Goal: Information Seeking & Learning: Learn about a topic

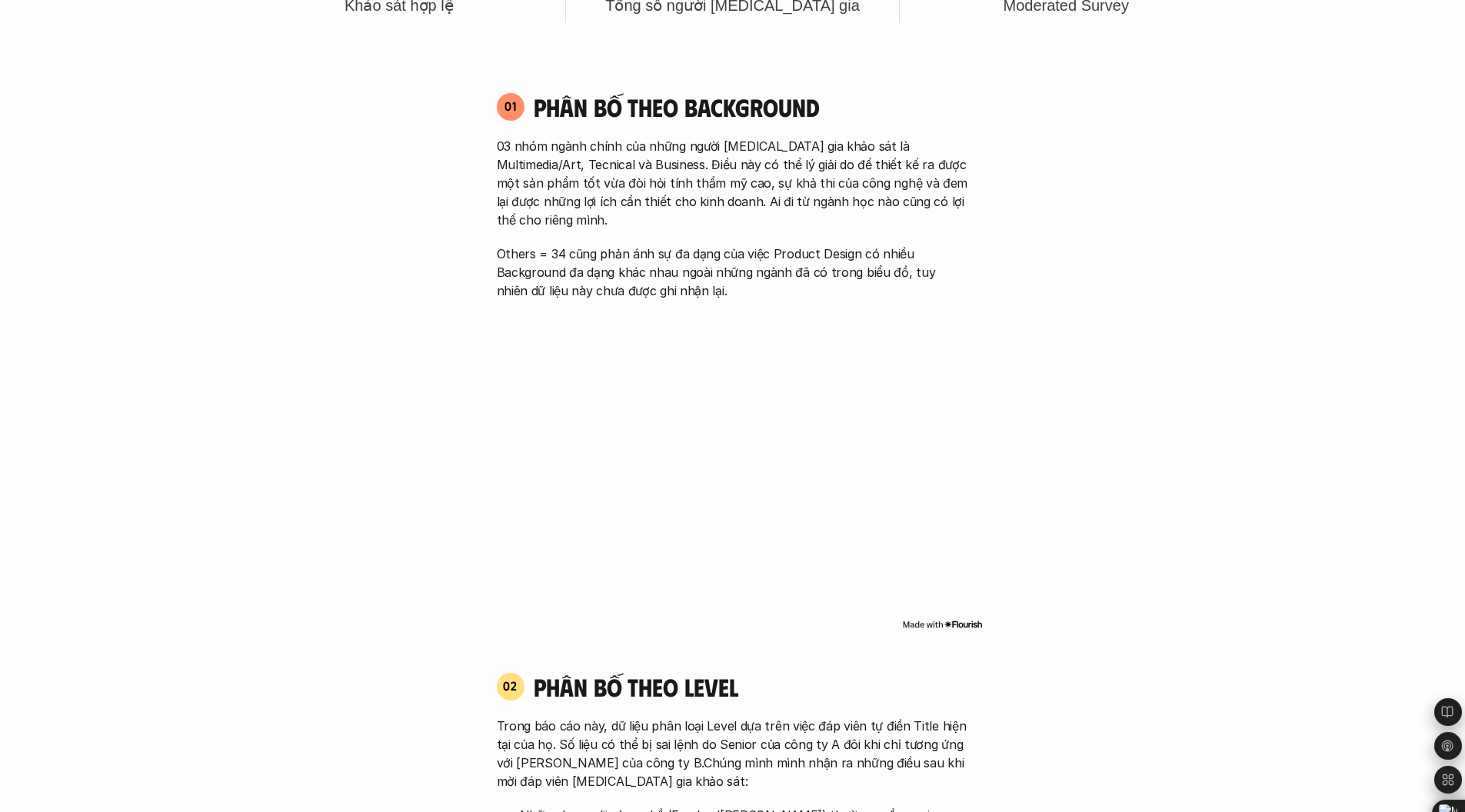
scroll to position [390, 0]
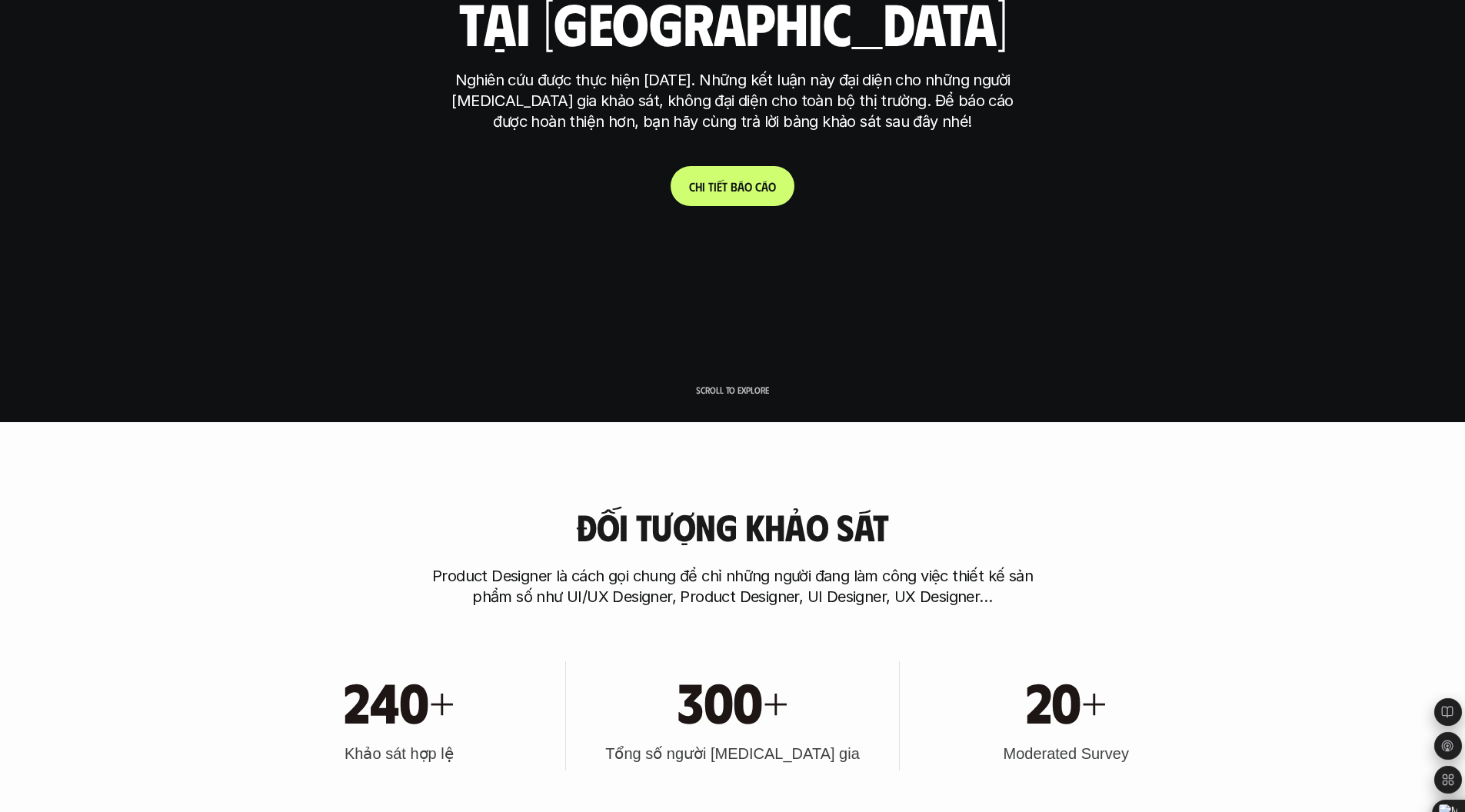
click at [725, 194] on link "C h i t i ế t b á o c á o" at bounding box center [732, 186] width 124 height 40
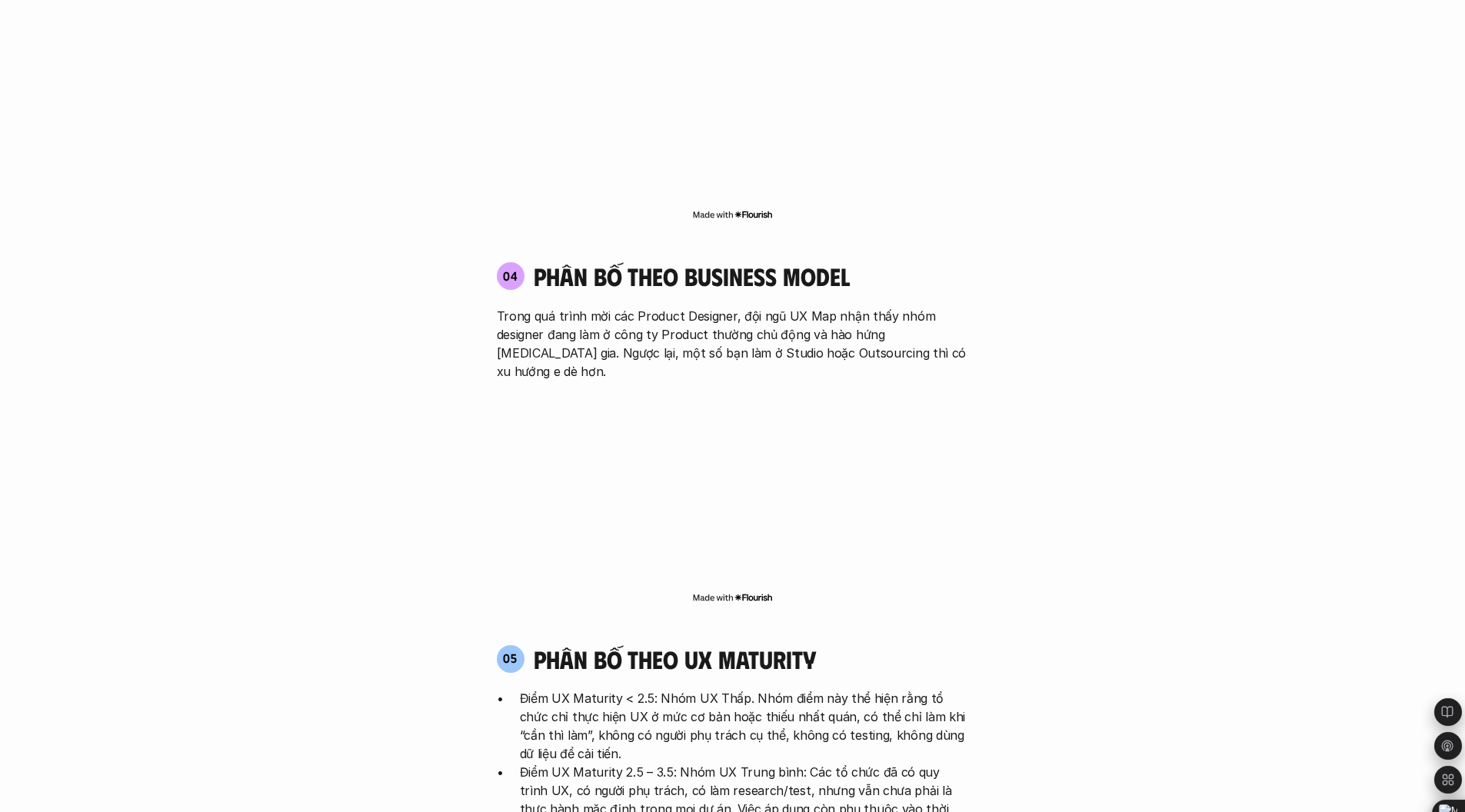
scroll to position [2216, 0]
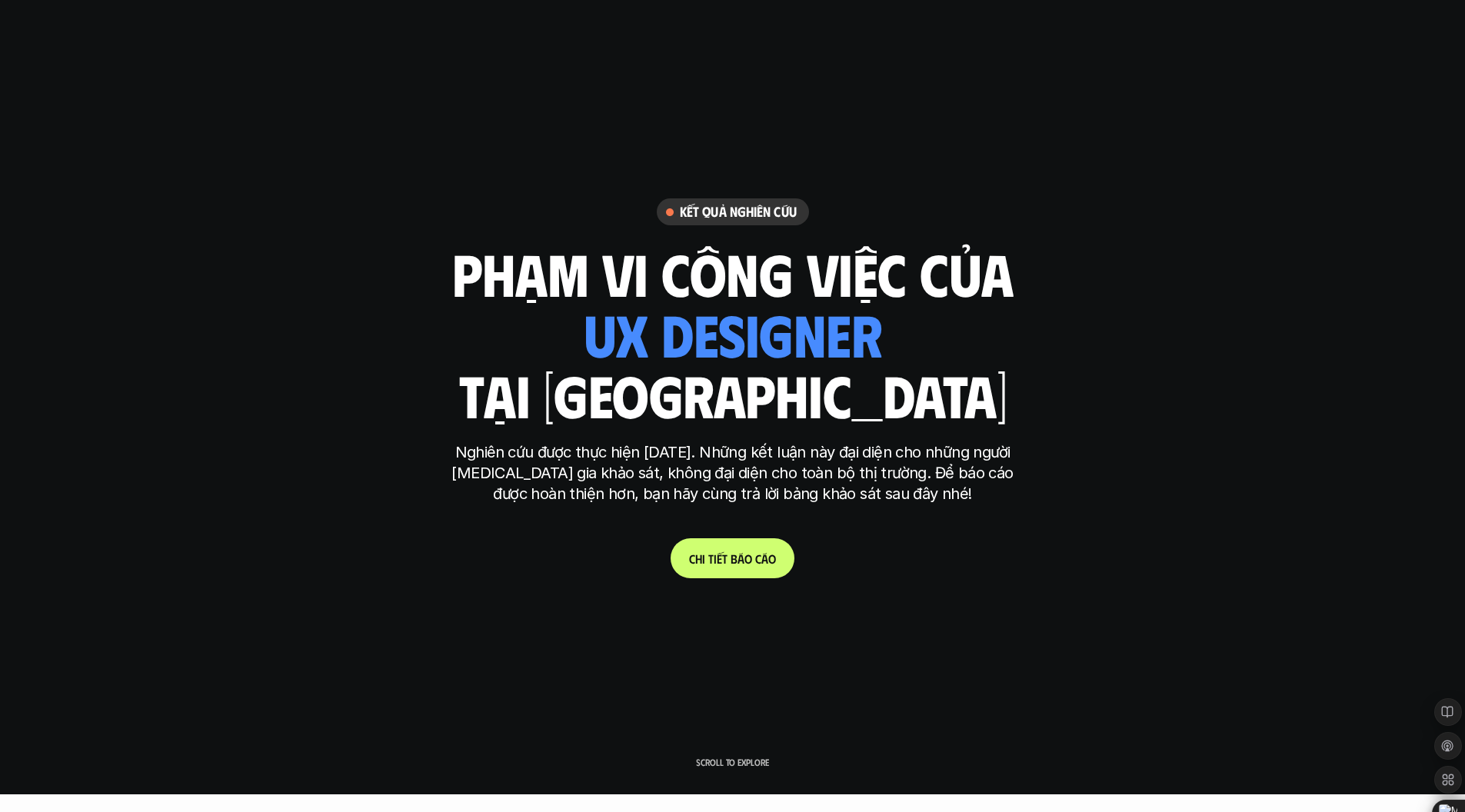
scroll to position [19, 0]
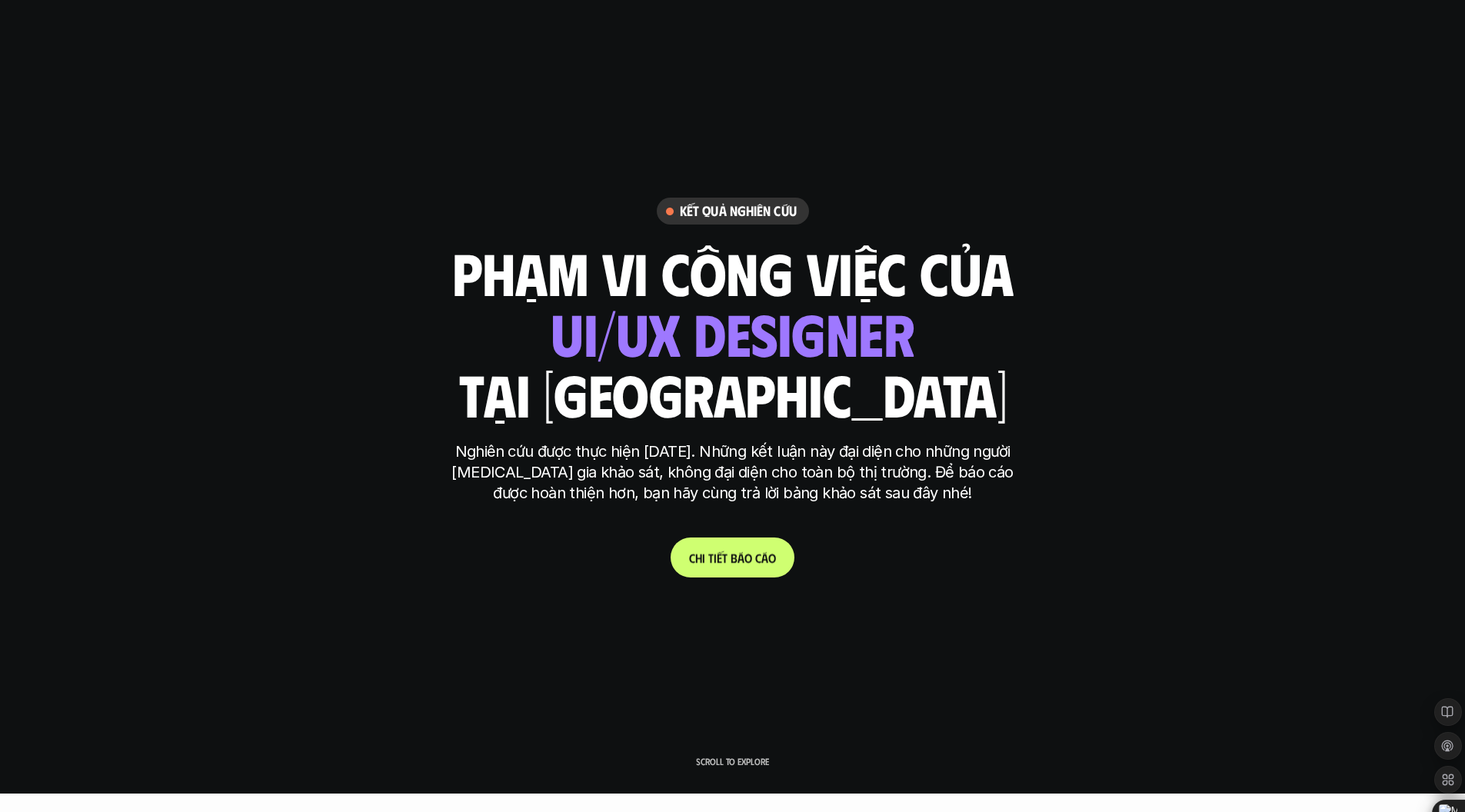
click at [699, 558] on p "C h i t i ế t b á o c á o" at bounding box center [732, 558] width 87 height 15
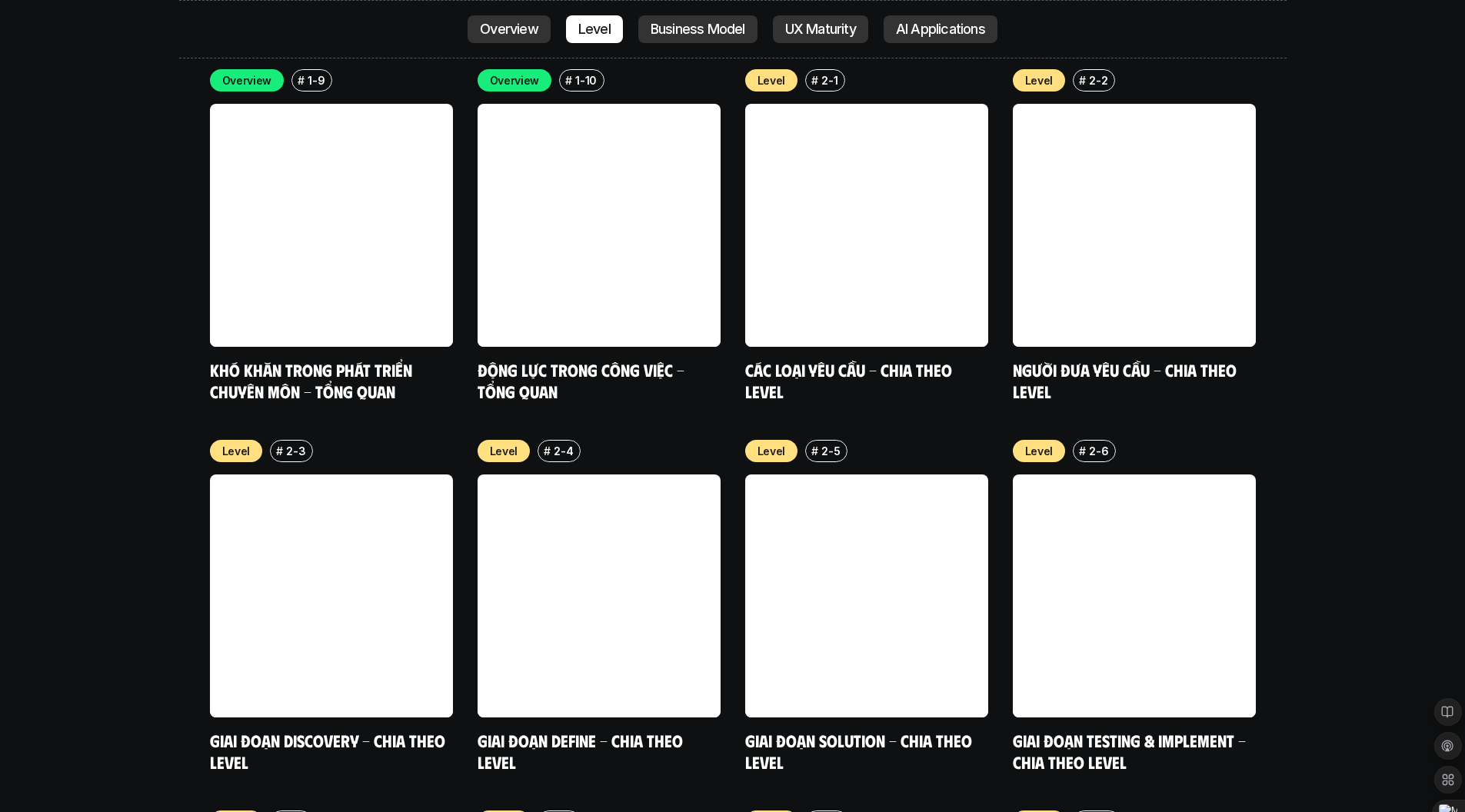
scroll to position [5439, 0]
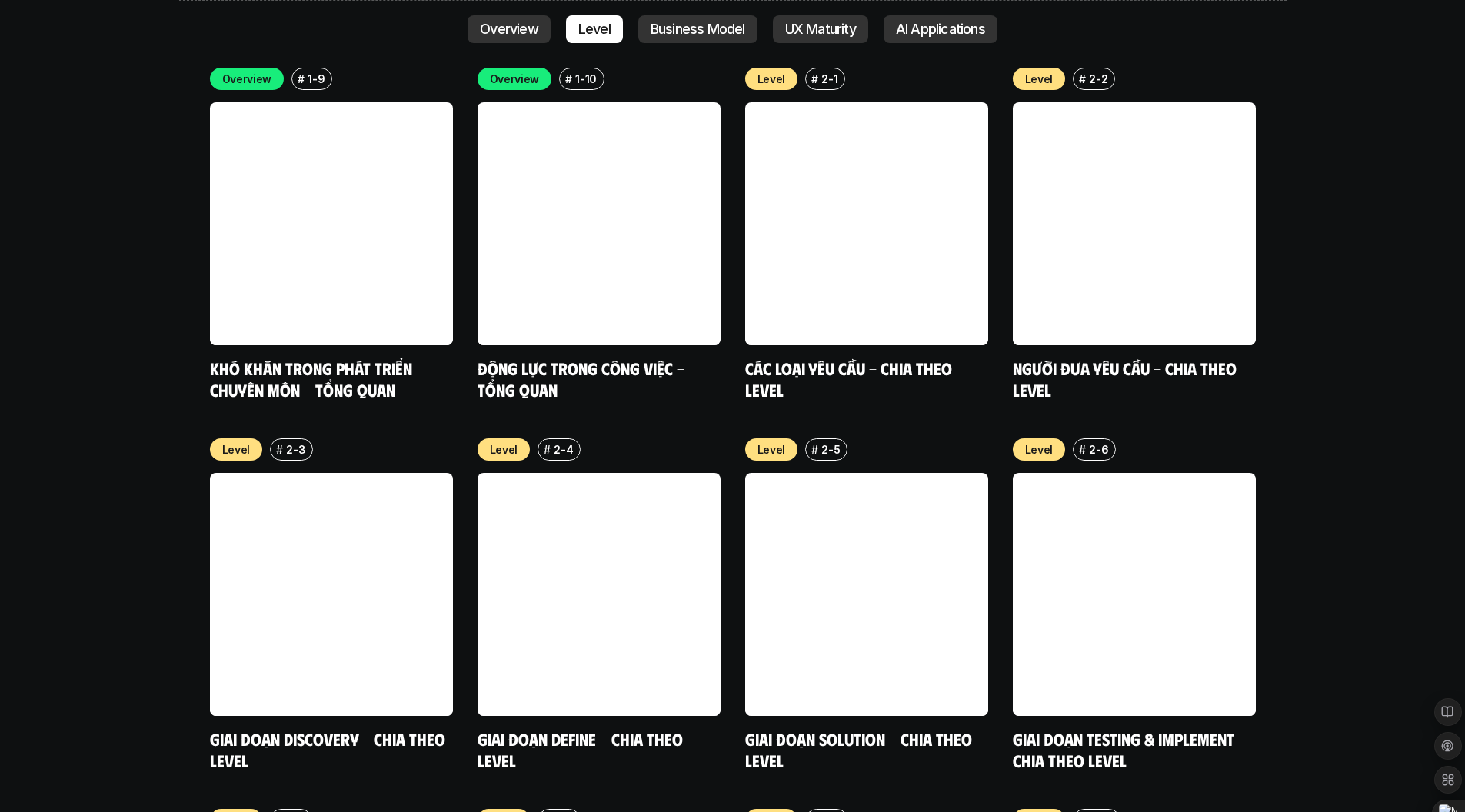
click at [878, 538] on link at bounding box center [866, 594] width 243 height 243
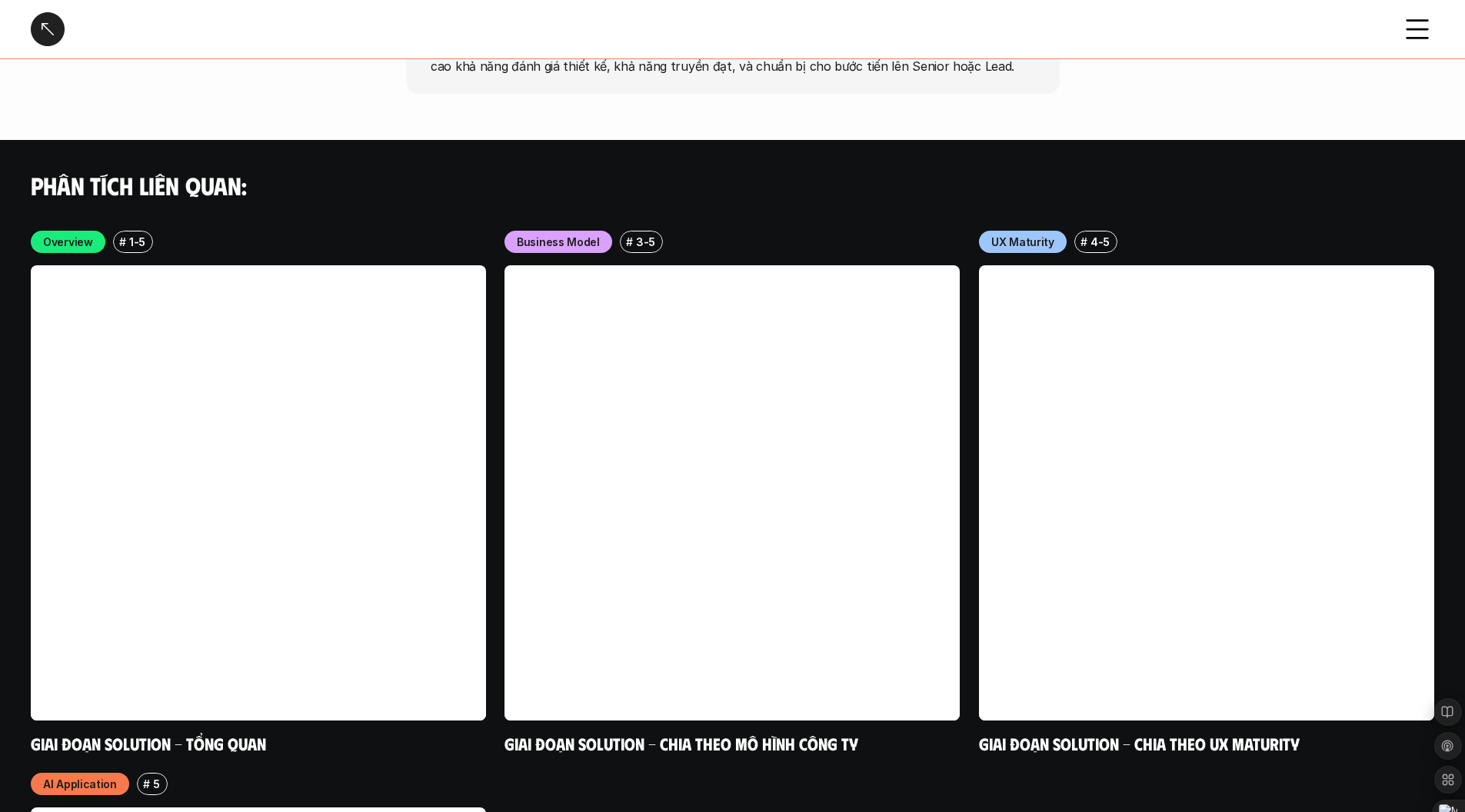
scroll to position [4897, 0]
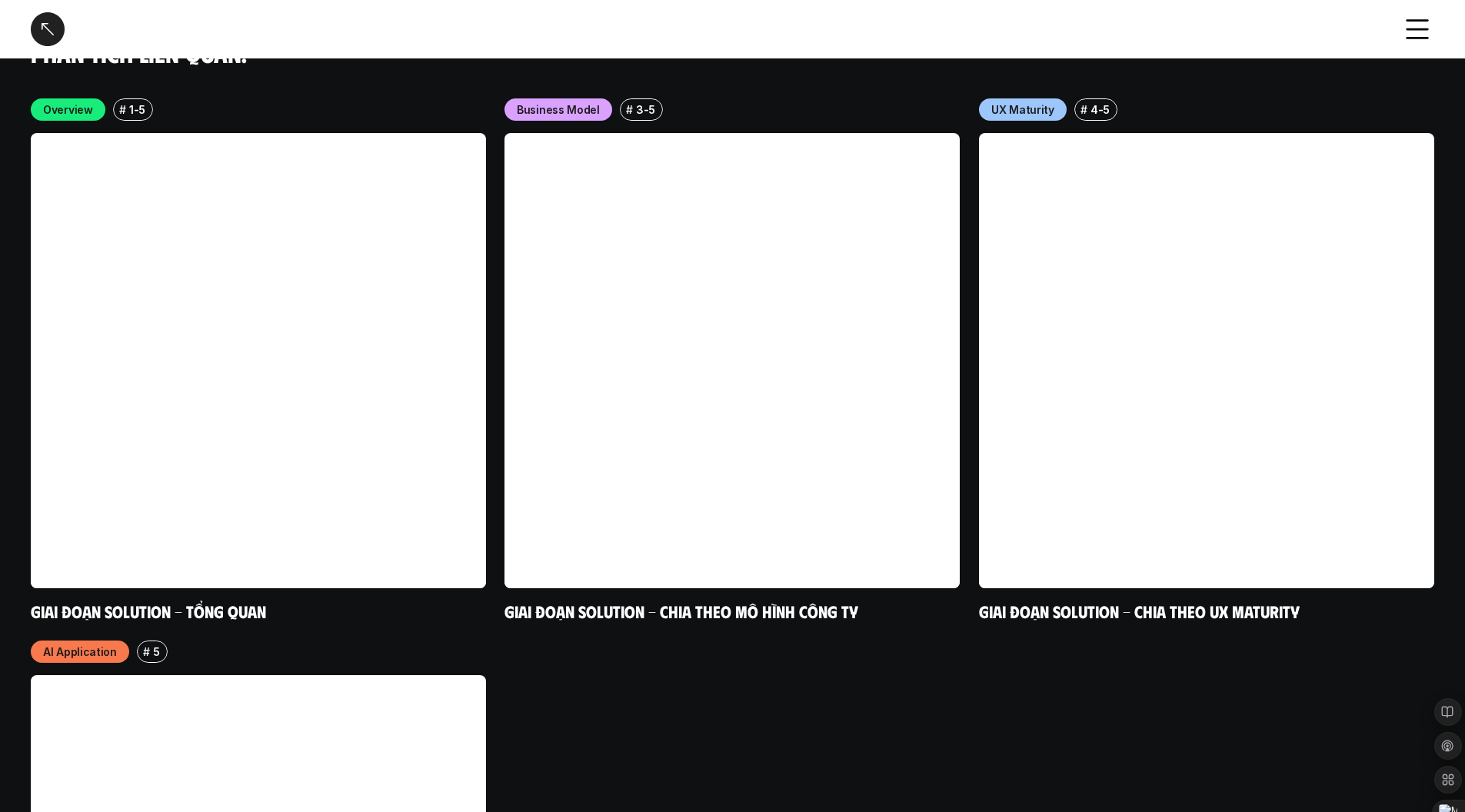
click at [45, 38] on div at bounding box center [48, 29] width 34 height 34
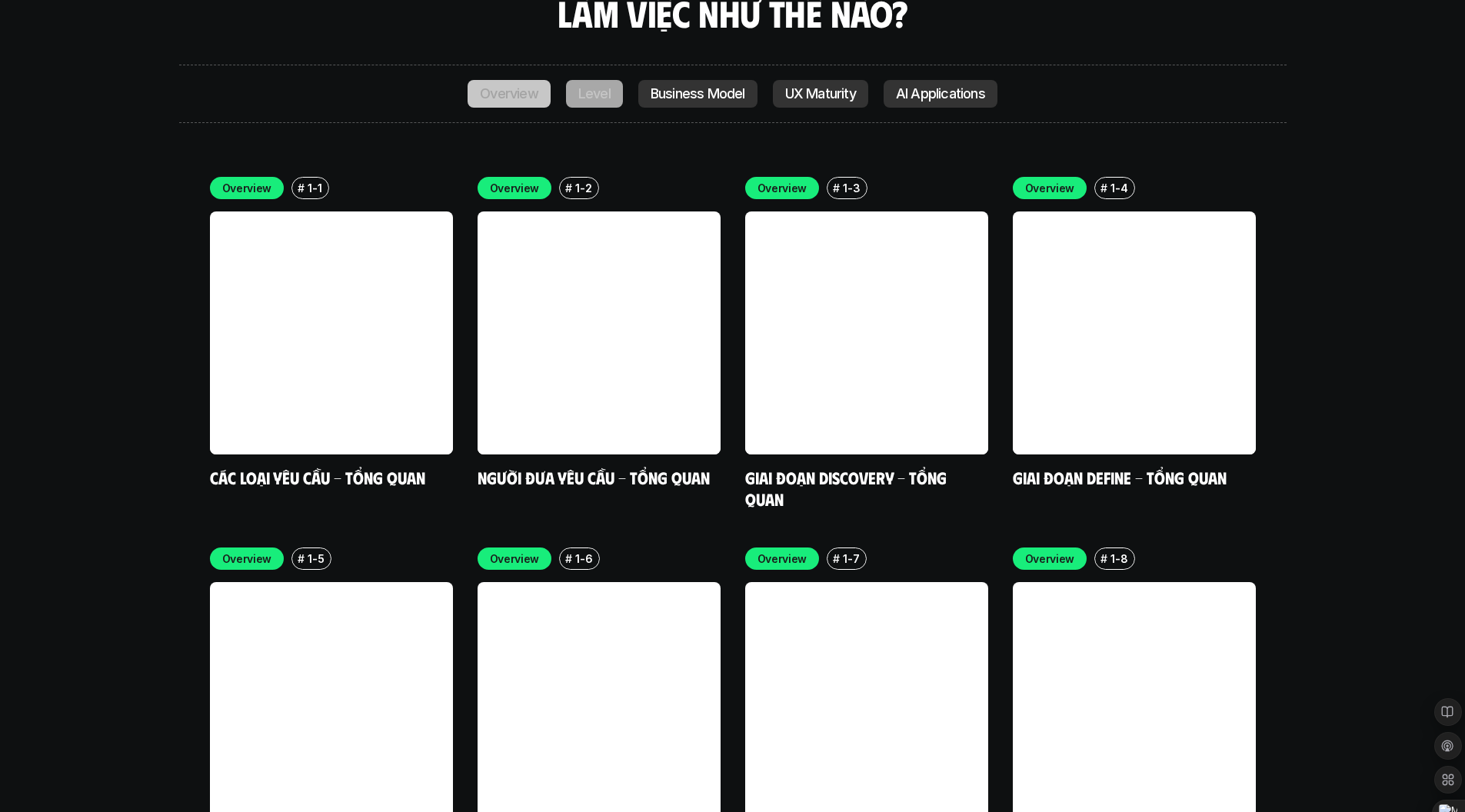
scroll to position [5709, 0]
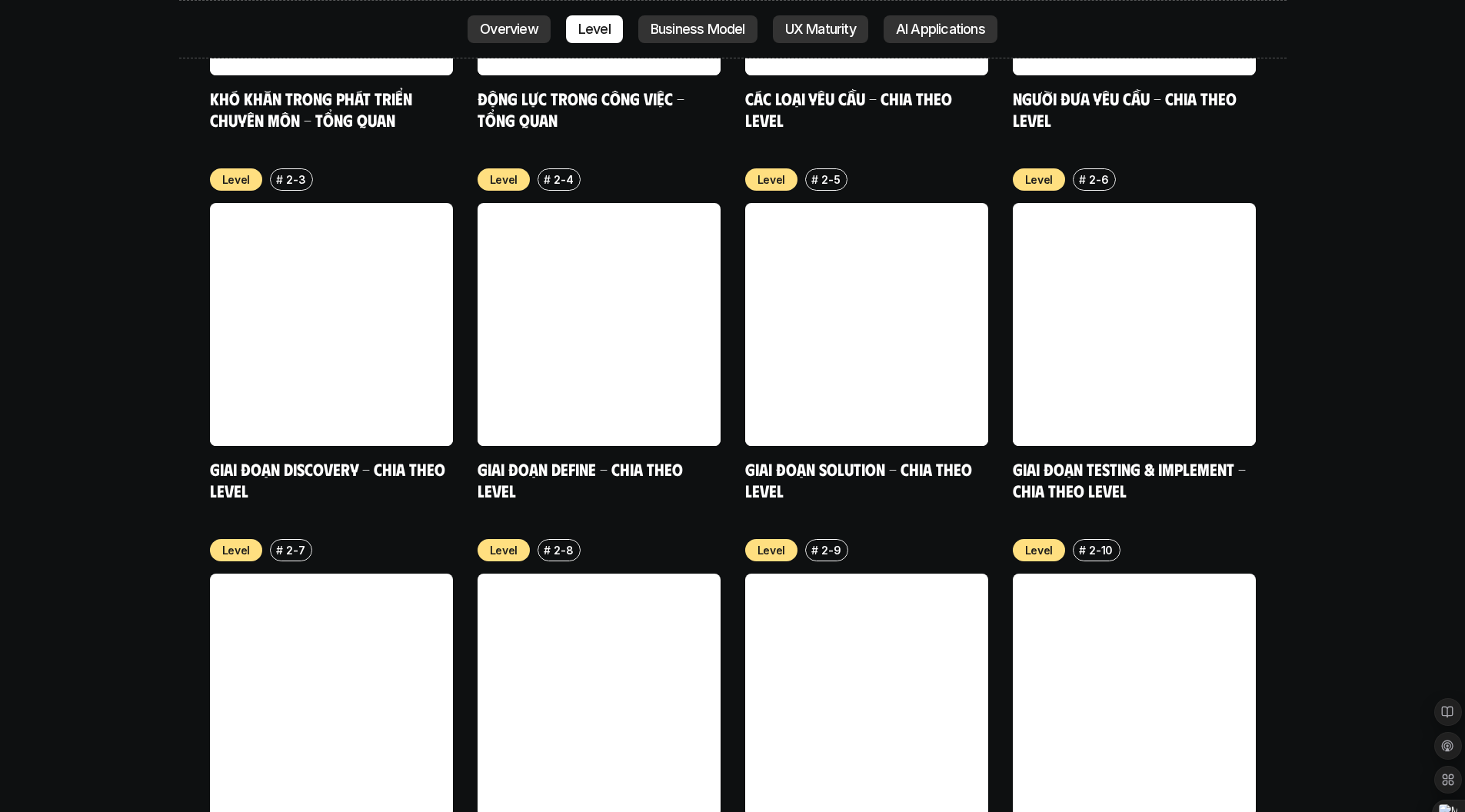
click at [1282, 493] on div "Overview # 1-9 Khó khăn trong phát triển chuyên môn - Tổng quan Overview # 1-10…" at bounding box center [732, 330] width 1107 height 1081
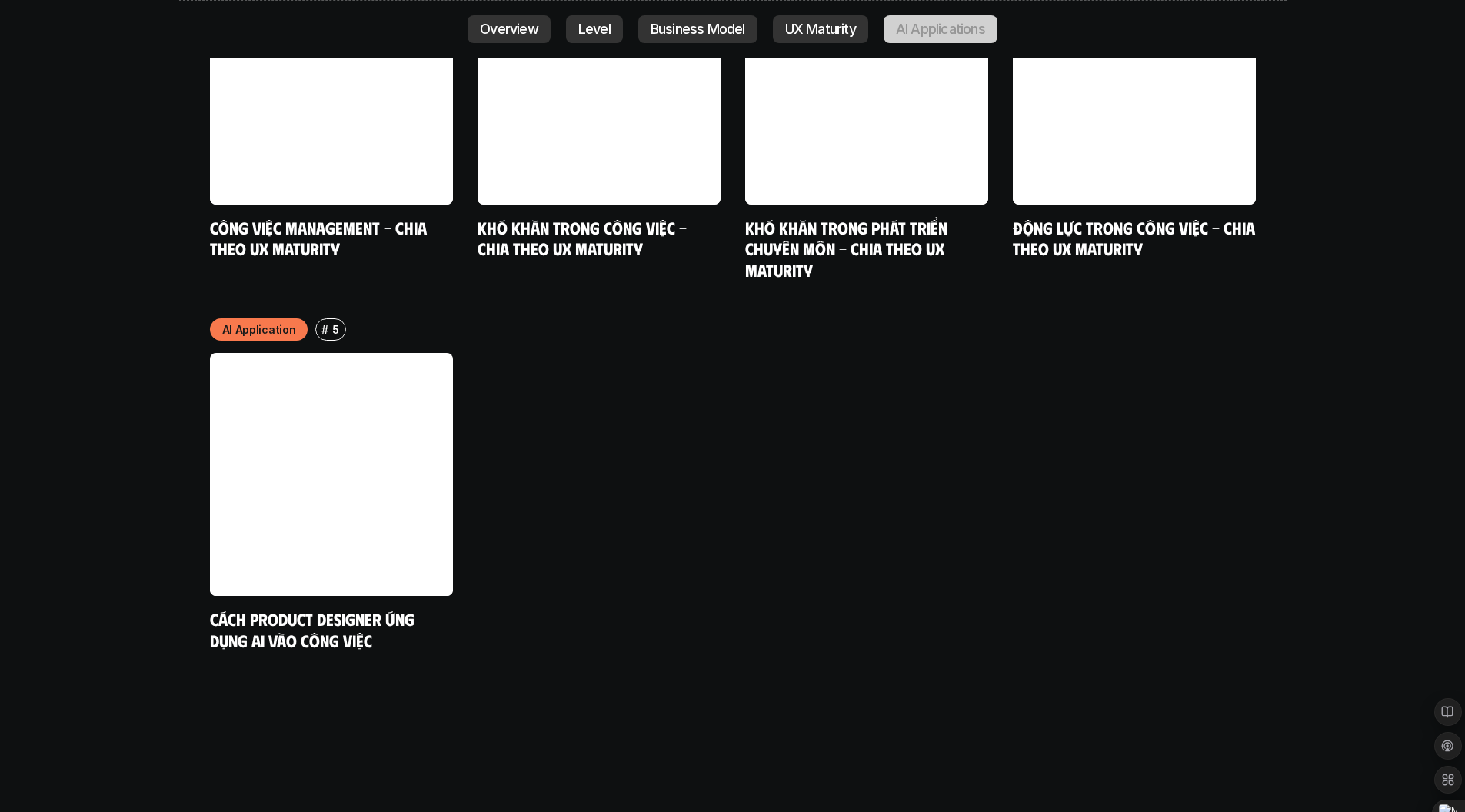
scroll to position [8042, 0]
